Goal: Find contact information: Find contact information

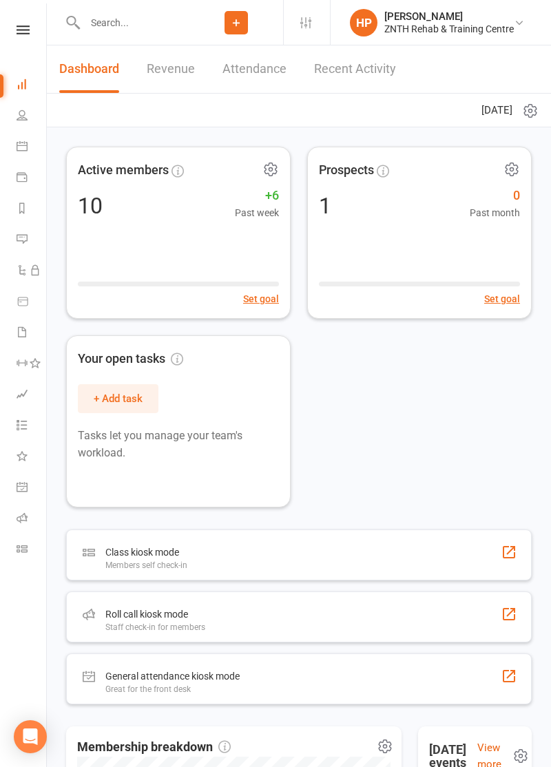
select select "50"
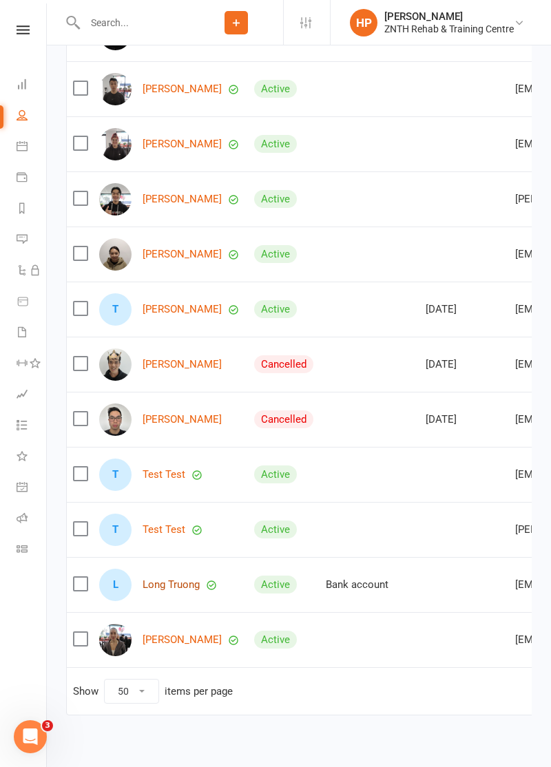
click at [200, 591] on link "Long Truong" at bounding box center [171, 585] width 57 height 12
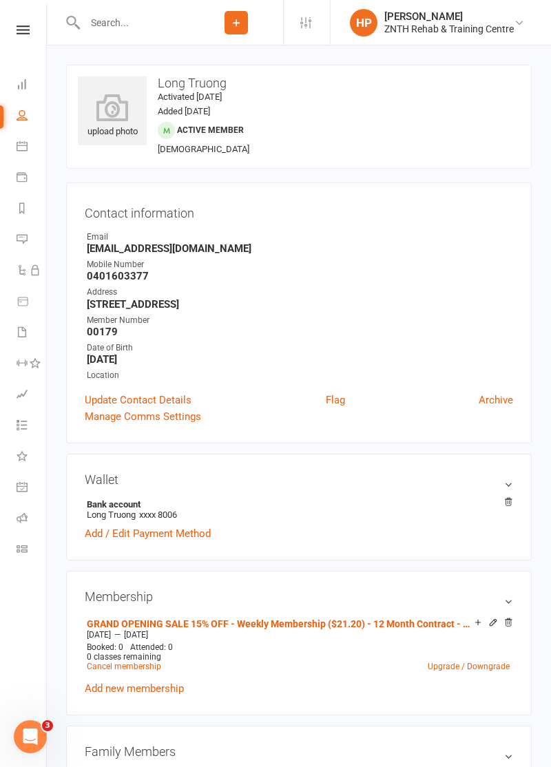
click at [115, 120] on icon at bounding box center [112, 108] width 69 height 28
